Goal: Information Seeking & Learning: Learn about a topic

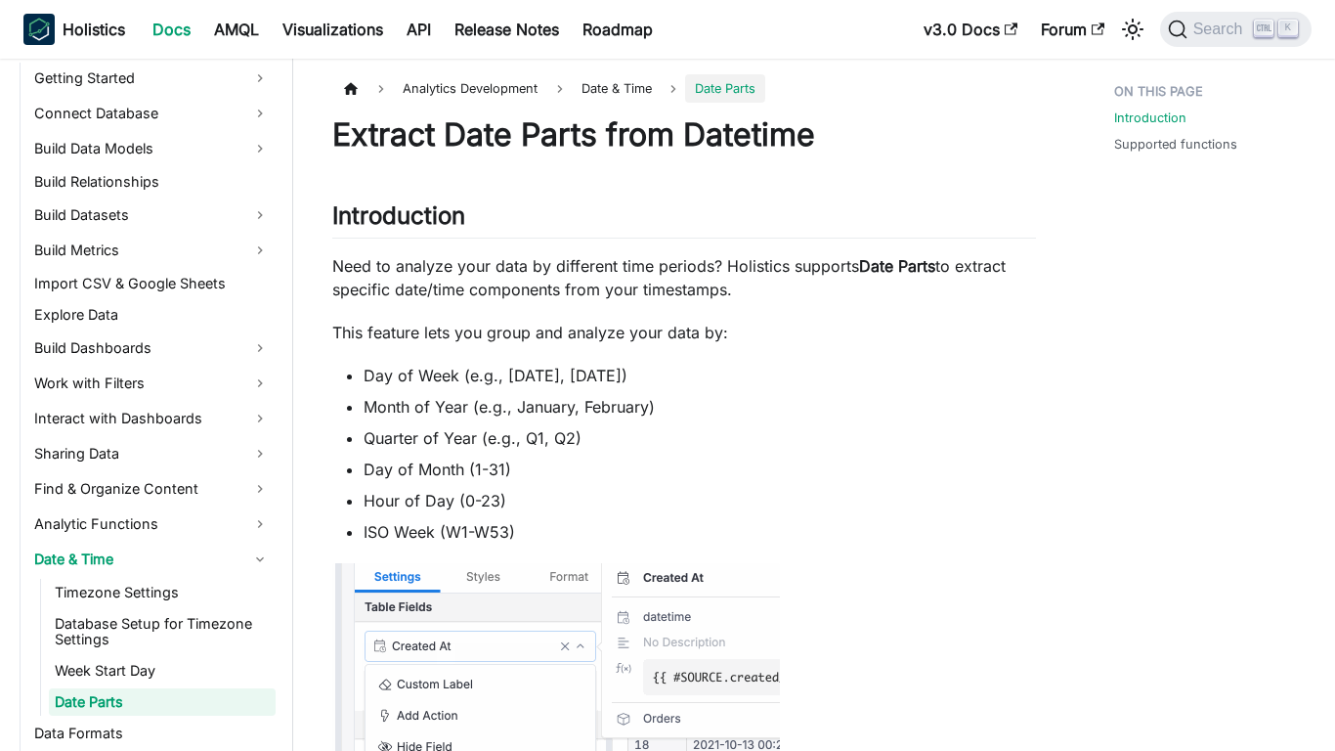
scroll to position [436, 0]
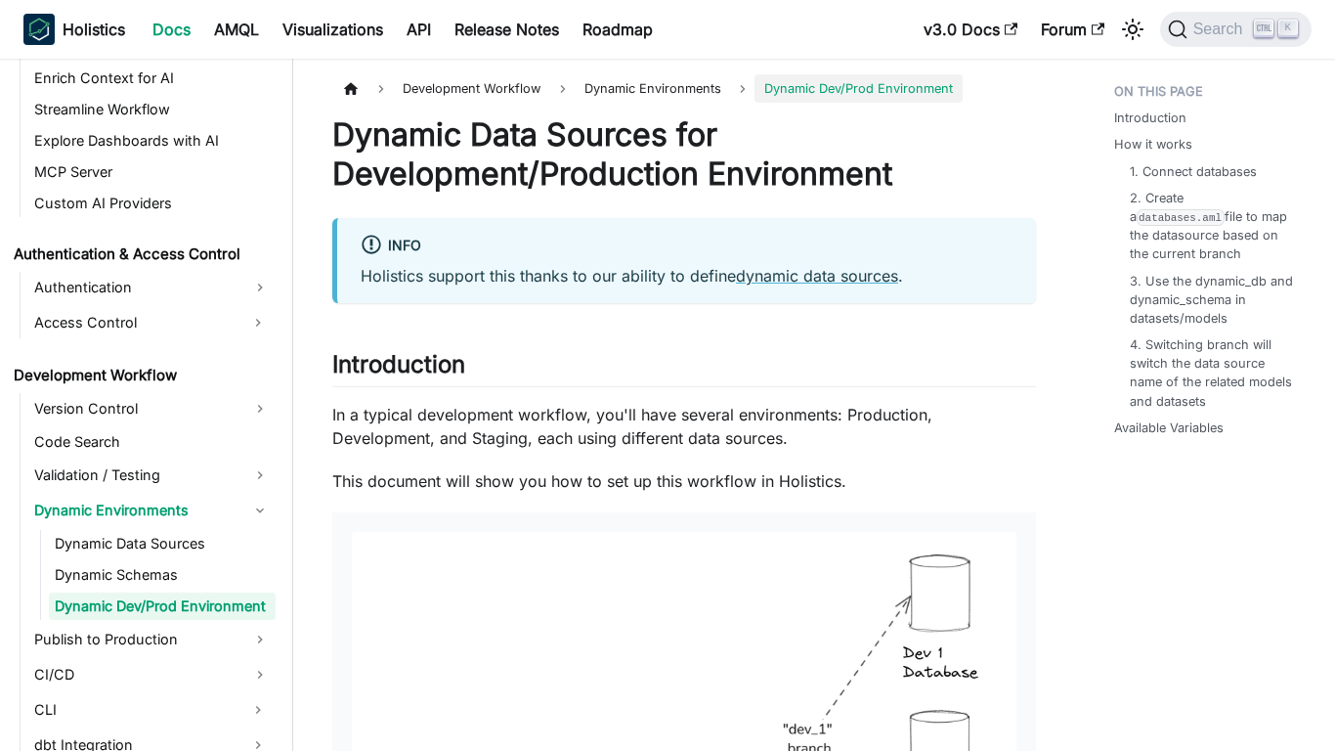
scroll to position [1199, 0]
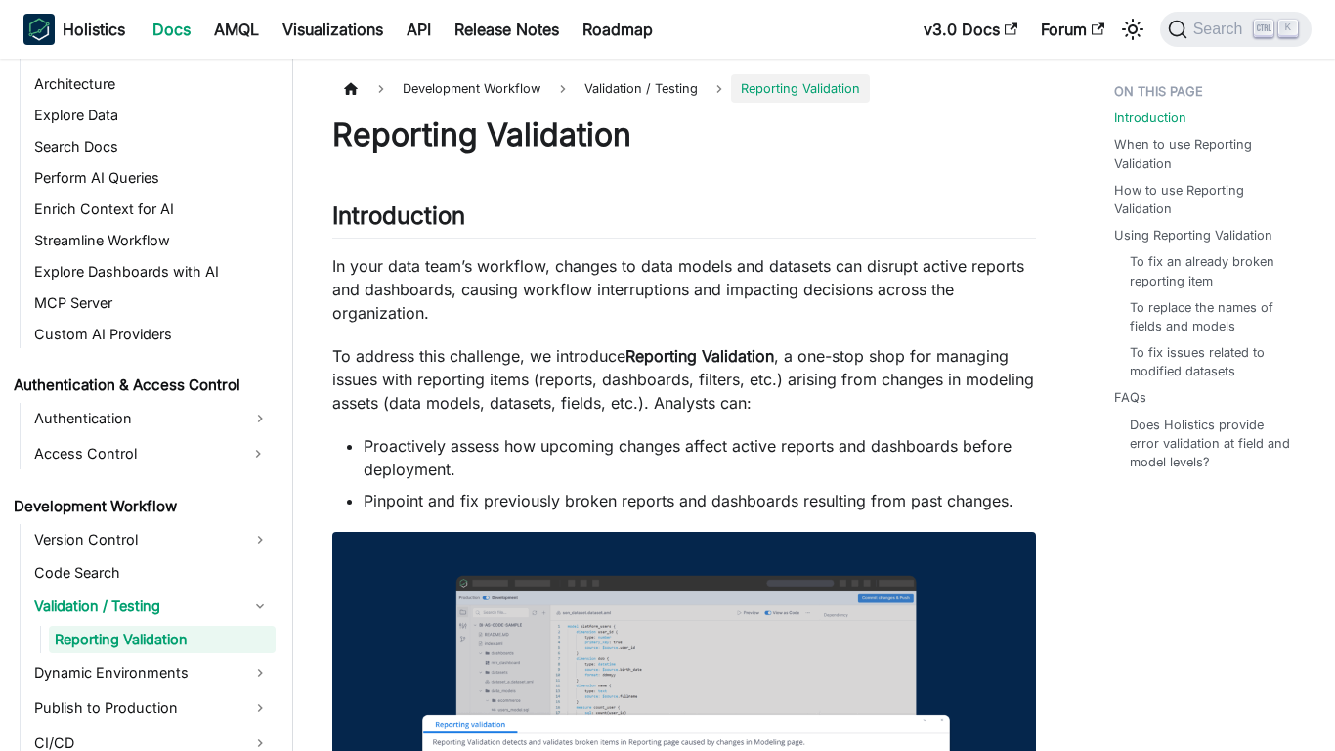
scroll to position [1101, 0]
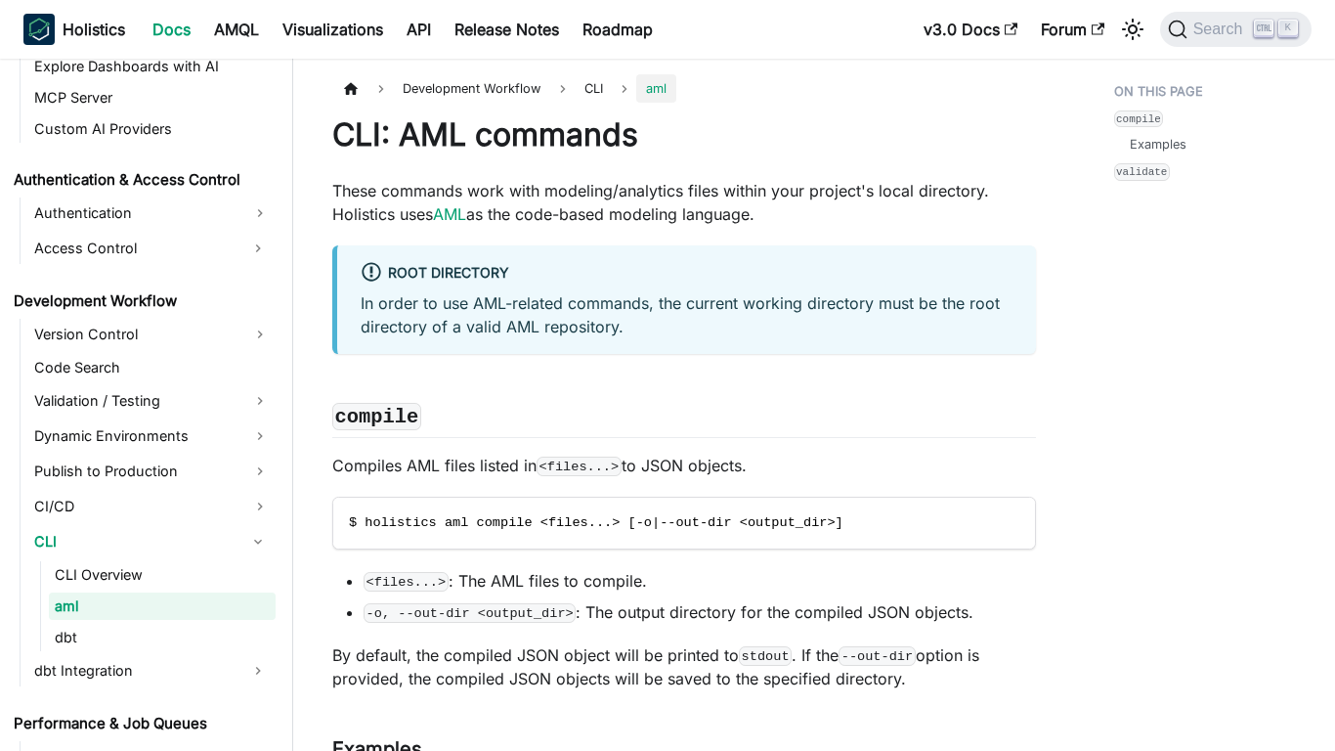
scroll to position [1273, 0]
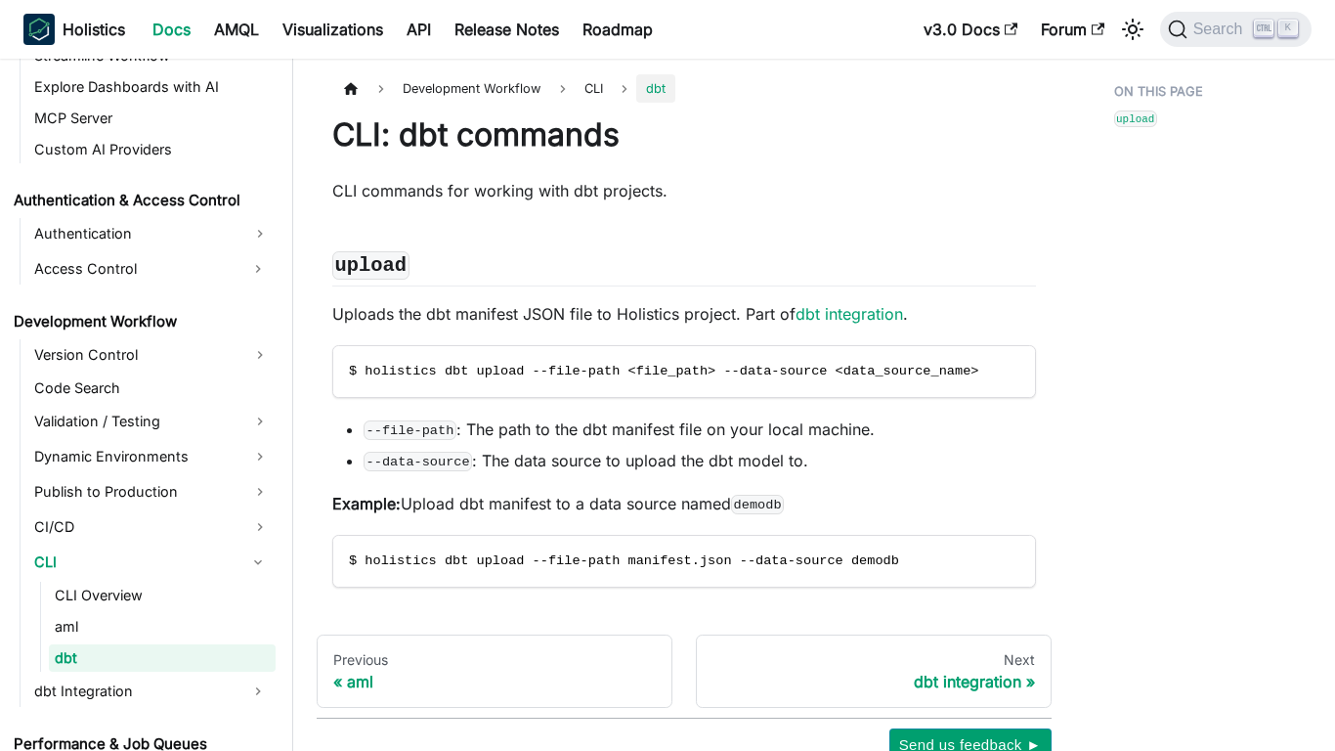
scroll to position [1304, 0]
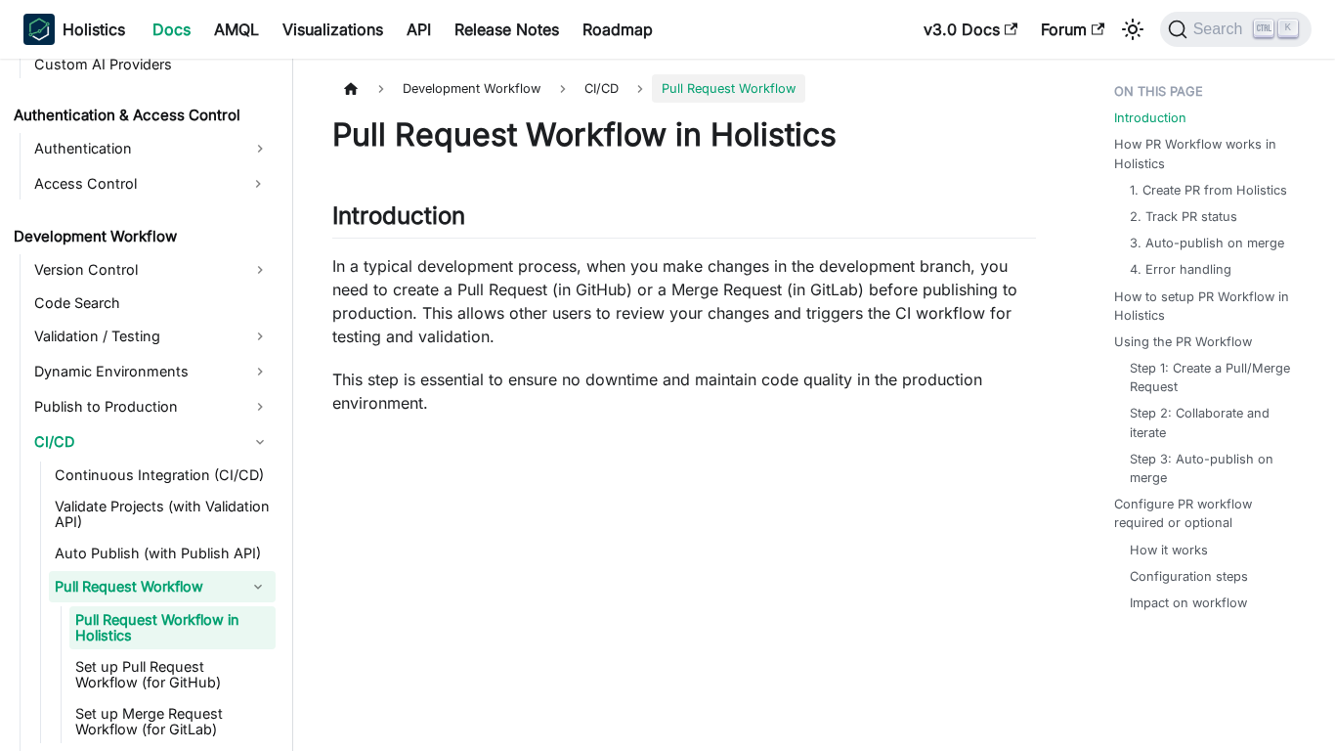
scroll to position [1367, 0]
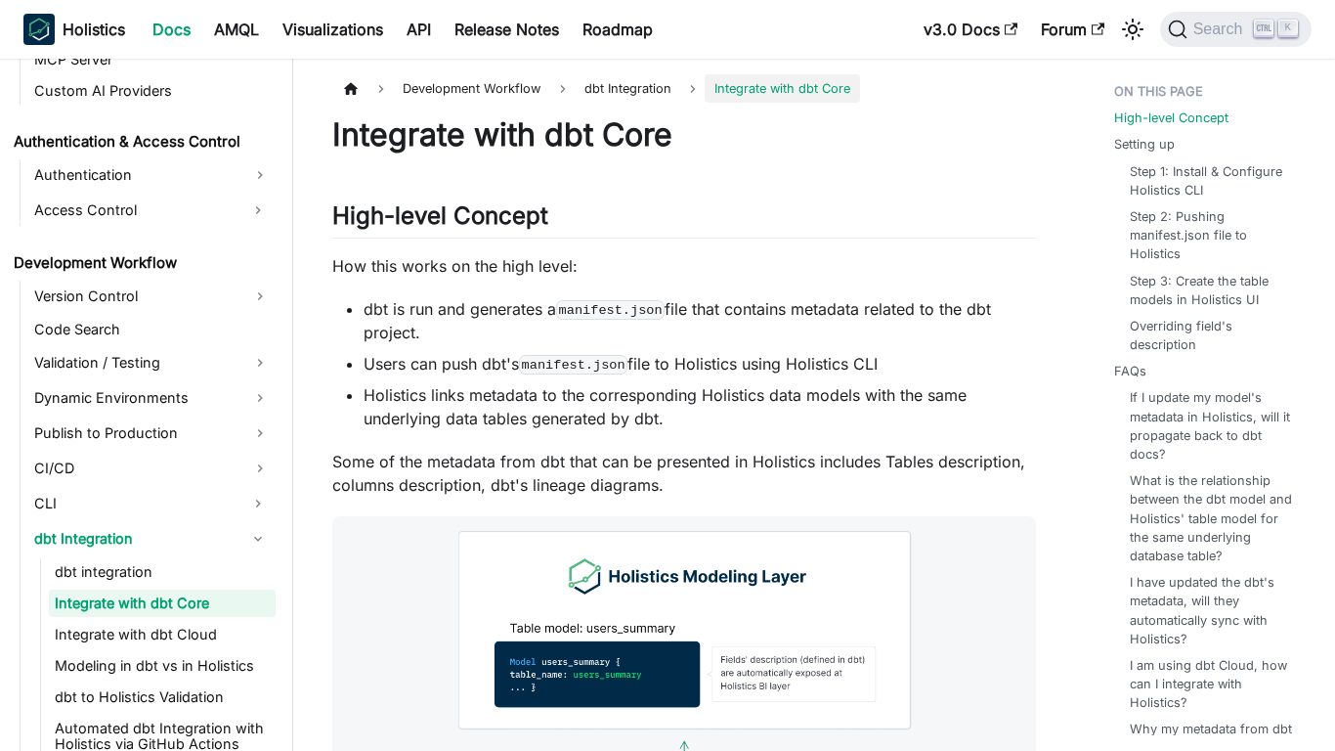
scroll to position [1308, 0]
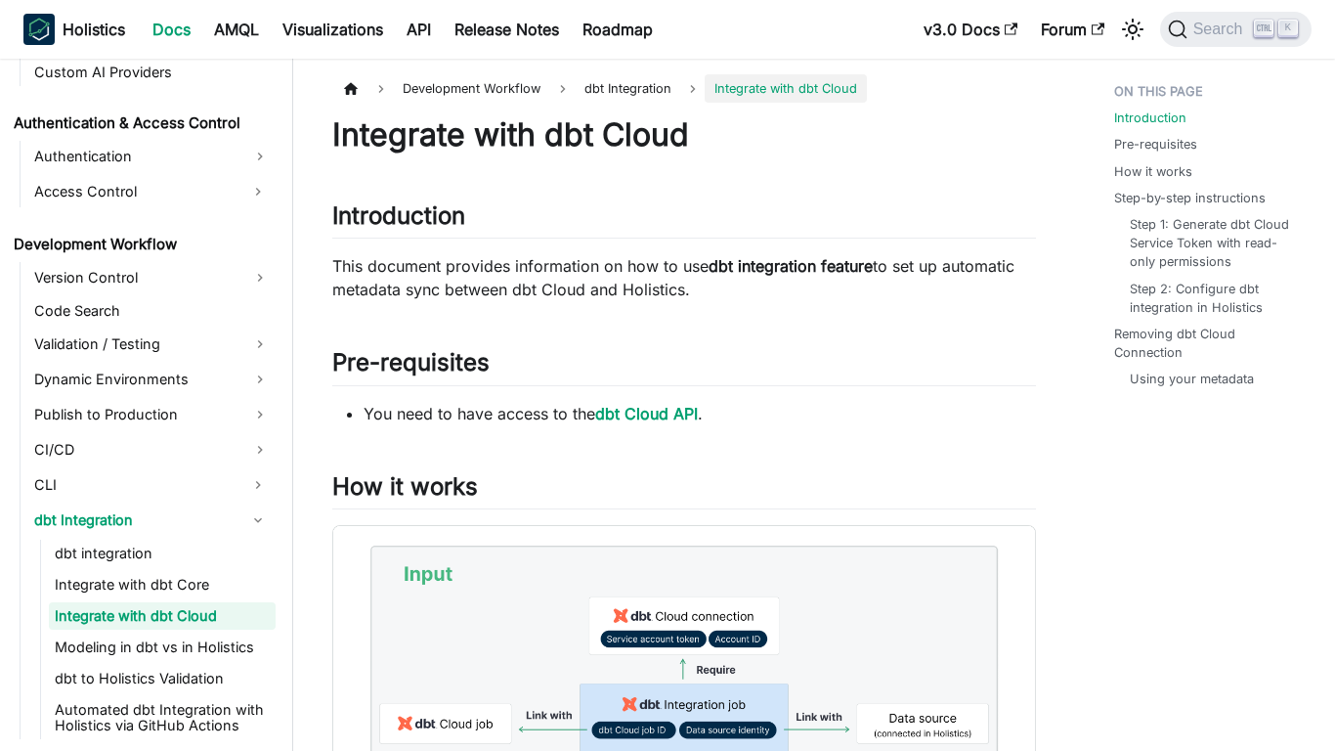
scroll to position [1339, 0]
